Goal: Task Accomplishment & Management: Complete application form

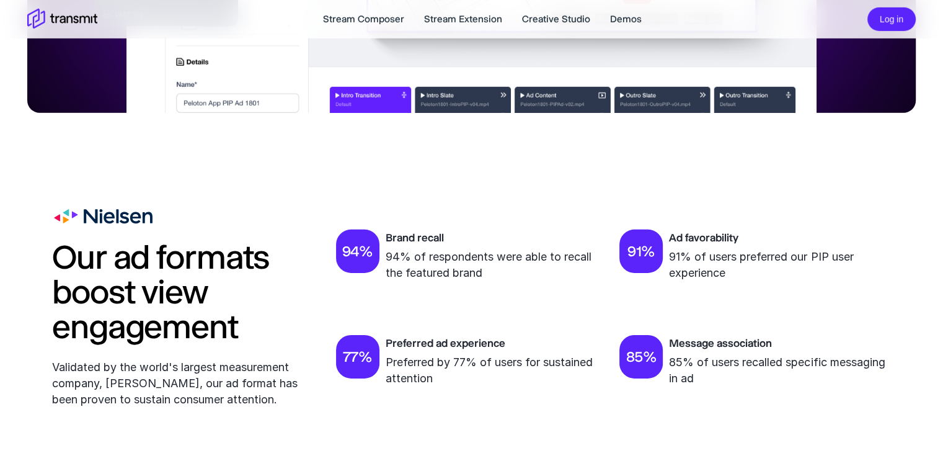
scroll to position [4419, 0]
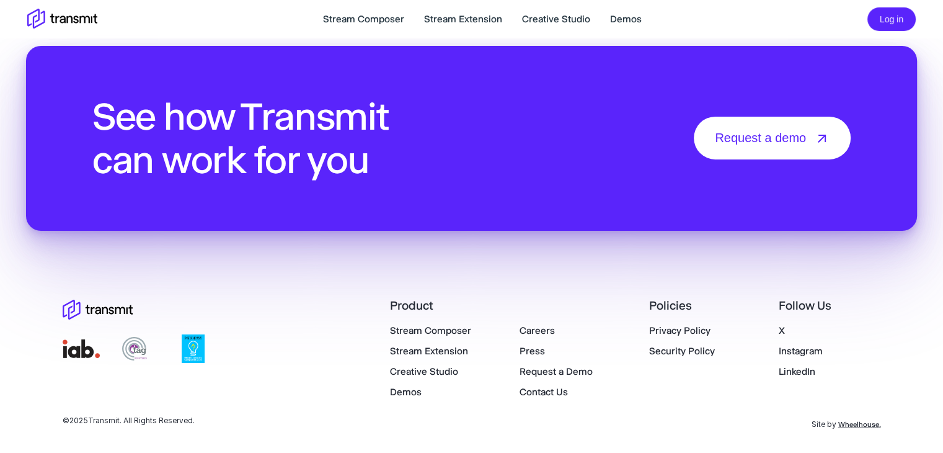
click at [533, 331] on link "Careers" at bounding box center [537, 330] width 35 height 12
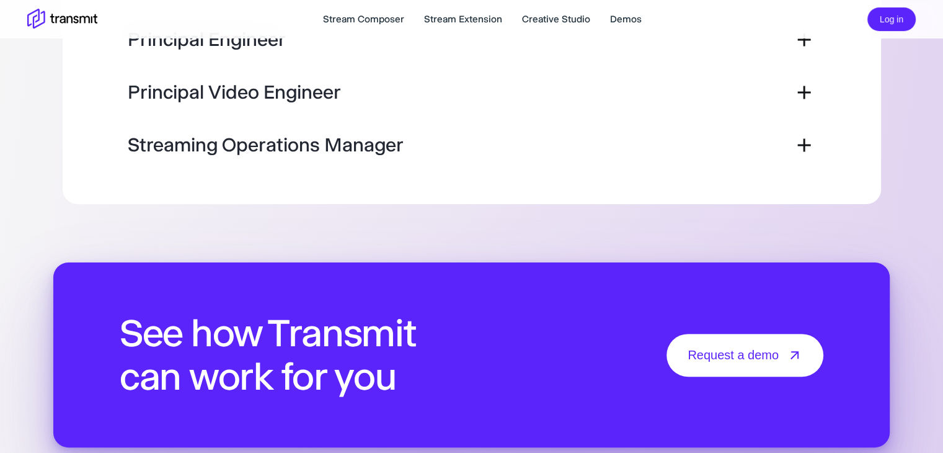
scroll to position [272, 0]
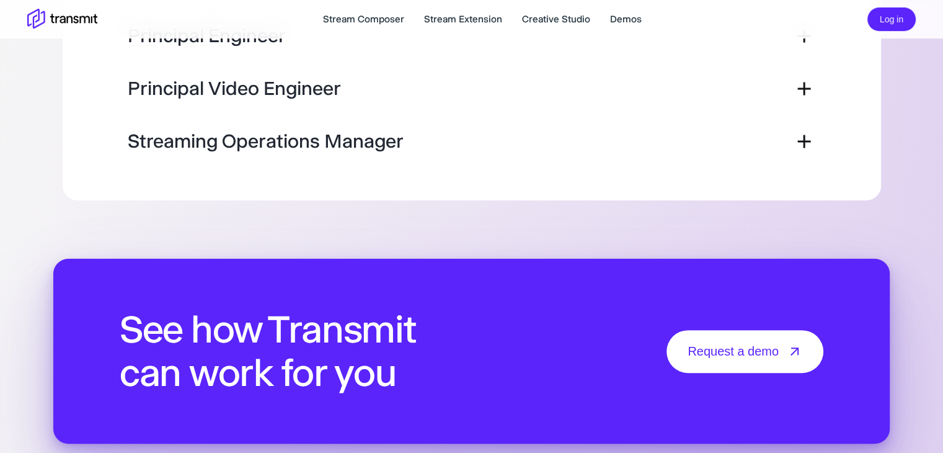
click at [318, 145] on h3 "Streaming Operations Manager" at bounding box center [266, 141] width 276 height 22
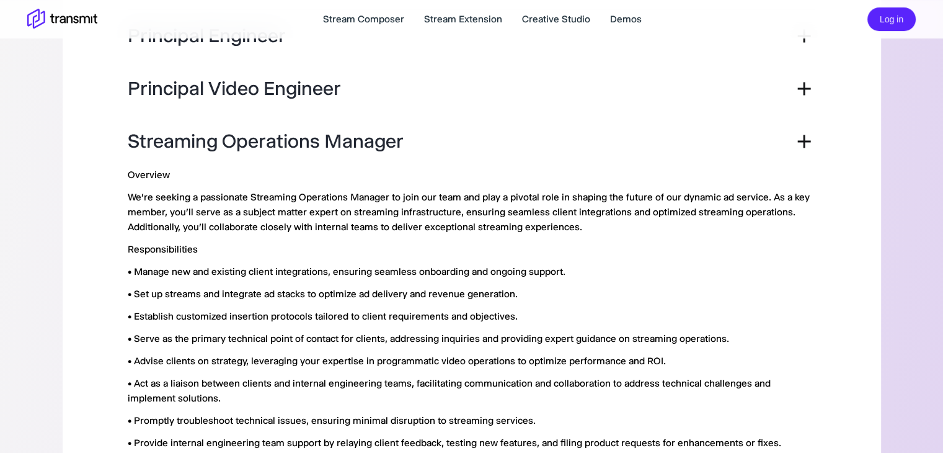
scroll to position [534, 0]
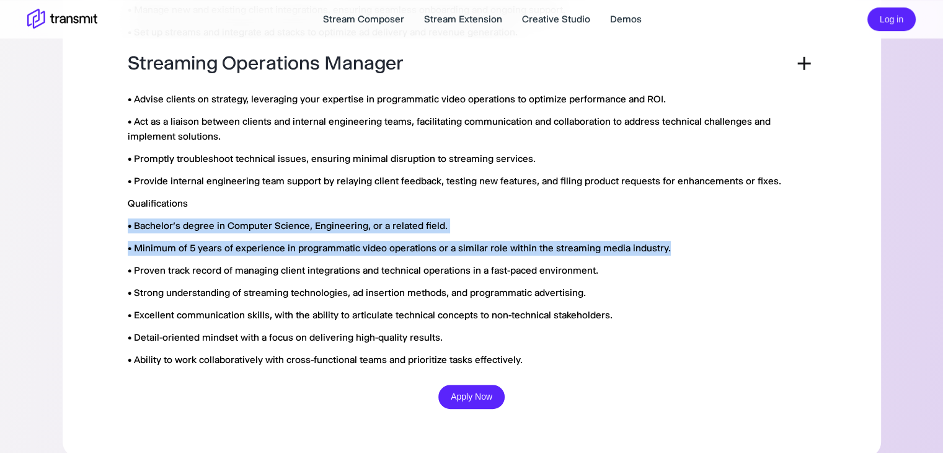
drag, startPoint x: 940, startPoint y: 258, endPoint x: 950, endPoint y: 195, distance: 64.0
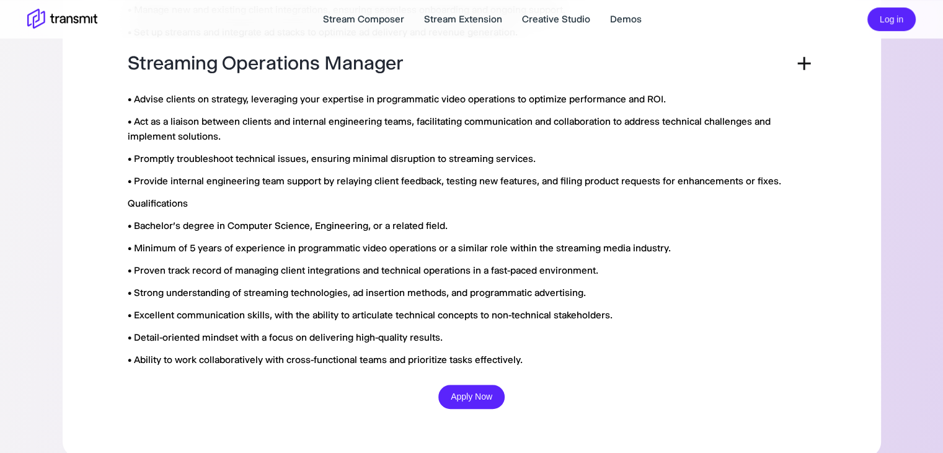
click at [818, 300] on div "Principal Engineer Overview We are seeking a highly skilled Principal Engineer …" at bounding box center [472, 72] width 763 height 704
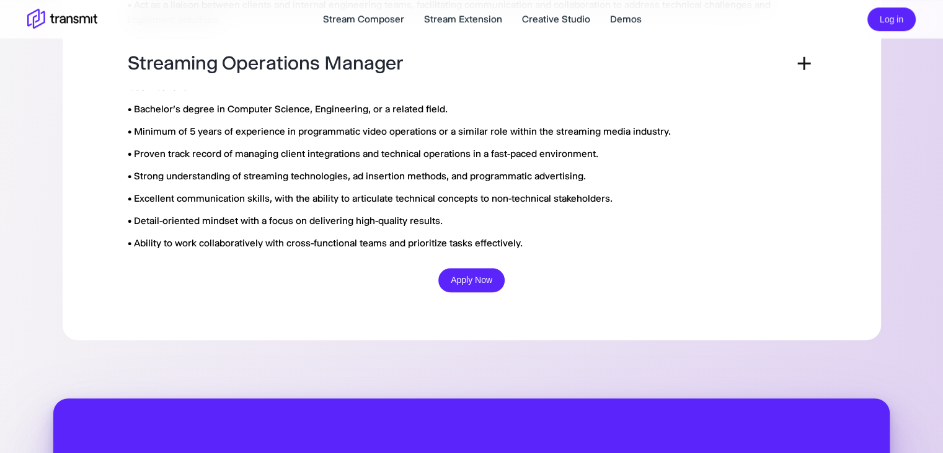
scroll to position [647, 0]
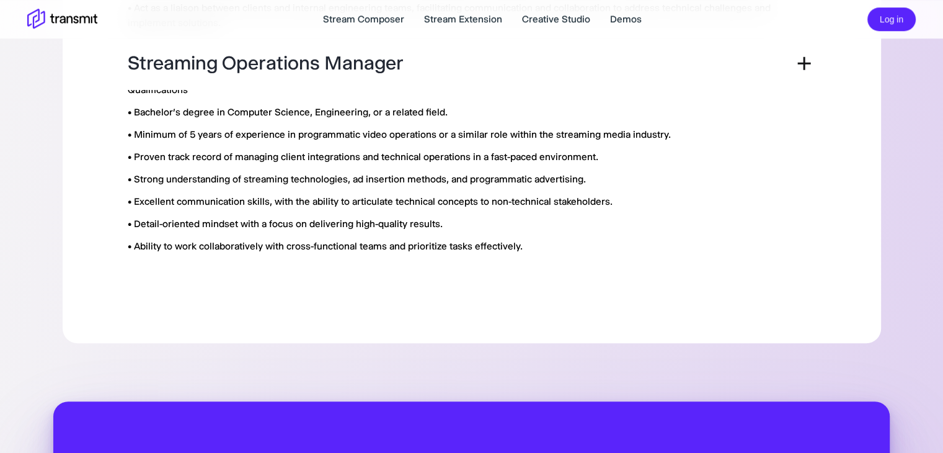
click at [469, 276] on button "Apply Now" at bounding box center [471, 283] width 66 height 24
click at [477, 275] on button "Apply Now" at bounding box center [471, 283] width 66 height 24
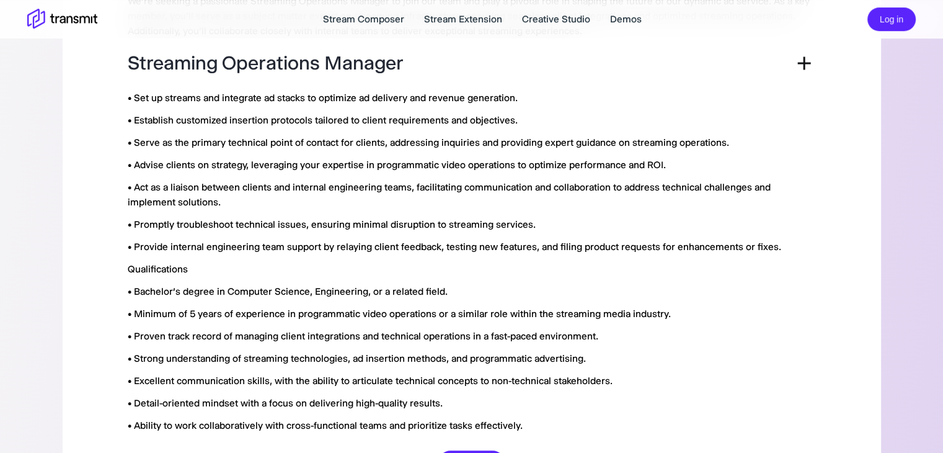
scroll to position [630, 0]
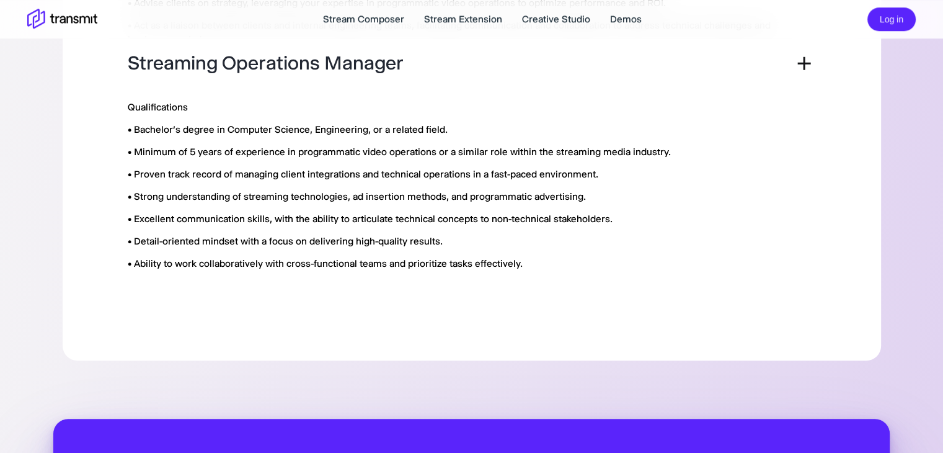
click at [476, 298] on button "Apply Now" at bounding box center [471, 300] width 66 height 24
click at [471, 304] on button "Apply Now" at bounding box center [471, 300] width 66 height 24
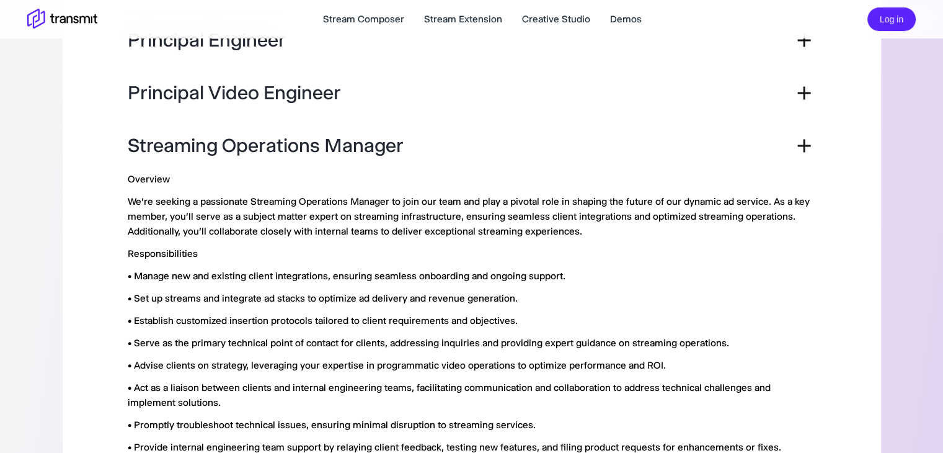
scroll to position [278, 0]
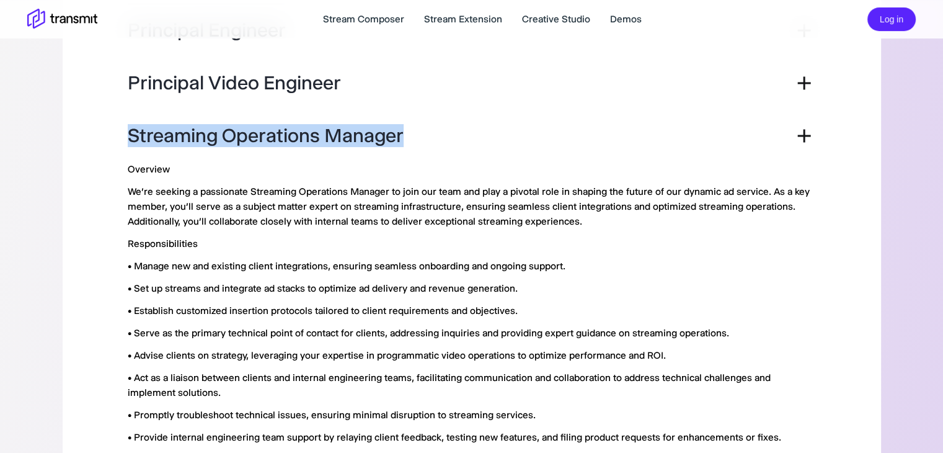
drag, startPoint x: 125, startPoint y: 125, endPoint x: 422, endPoint y: 140, distance: 297.5
click at [422, 140] on div "Principal Engineer Overview We are seeking a highly skilled Principal Engineer …" at bounding box center [472, 328] width 763 height 704
copy h3 "Streaming Operations Manager"
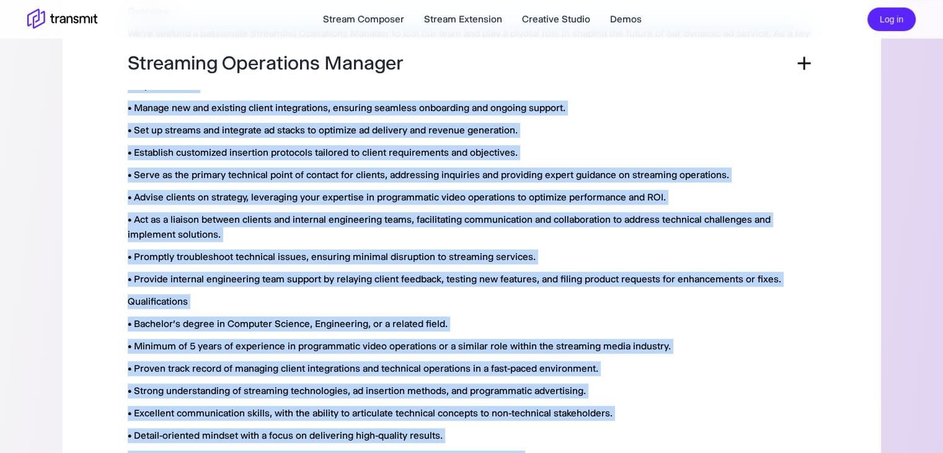
scroll to position [662, 0]
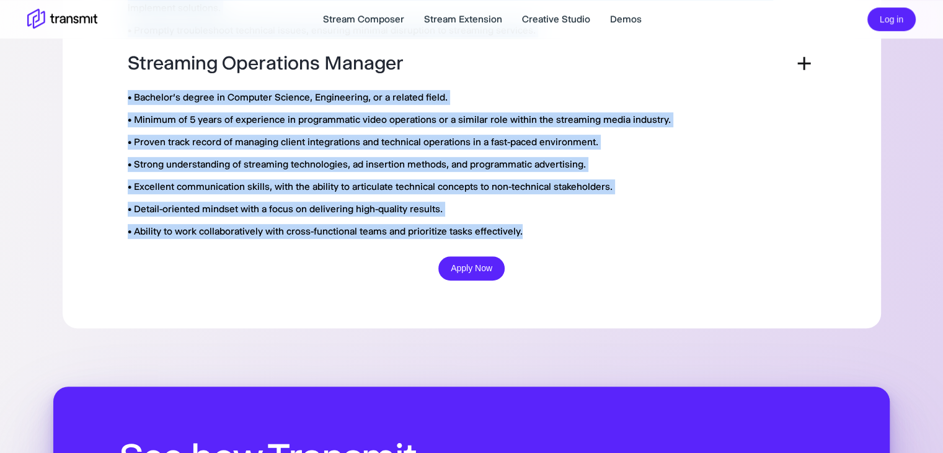
drag, startPoint x: 130, startPoint y: 193, endPoint x: 536, endPoint y: 234, distance: 408.3
click at [536, 234] on div "Overview We're seeking a passionate Streaming Operations Manager to join our te…" at bounding box center [471, 32] width 687 height 510
copy div "Lo'ip dolorsi a consectetu Adipiscin Elitseddoe Tempori ut labo etd magn ali en…"
